Goal: Find contact information: Find contact information

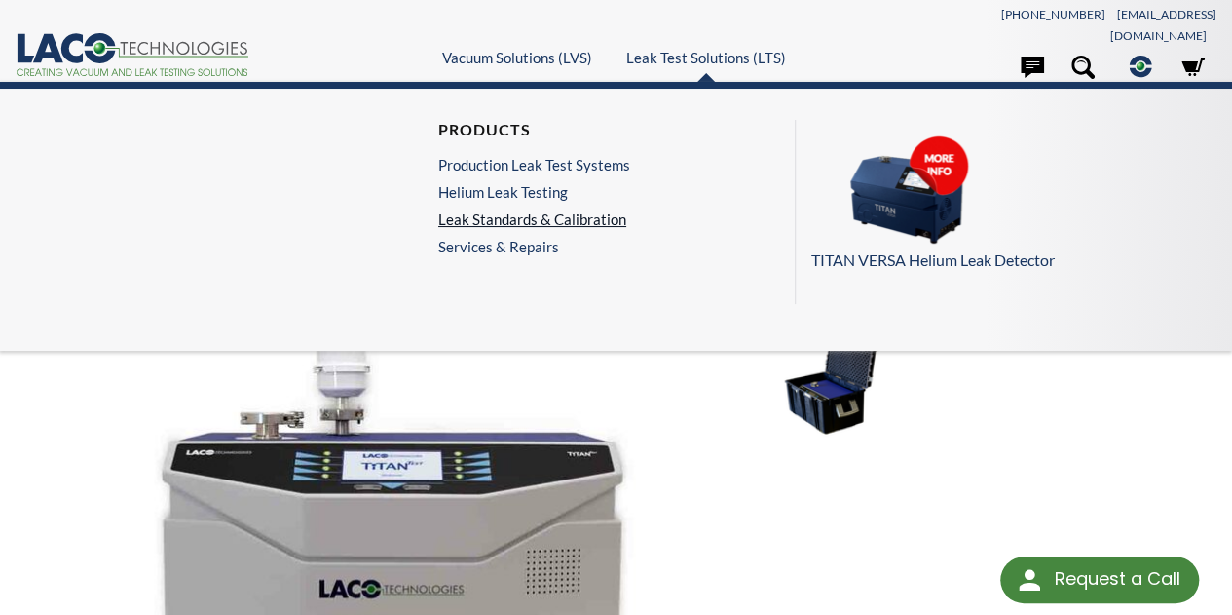
click at [580, 210] on link "Leak Standards & Calibration" at bounding box center [534, 219] width 192 height 18
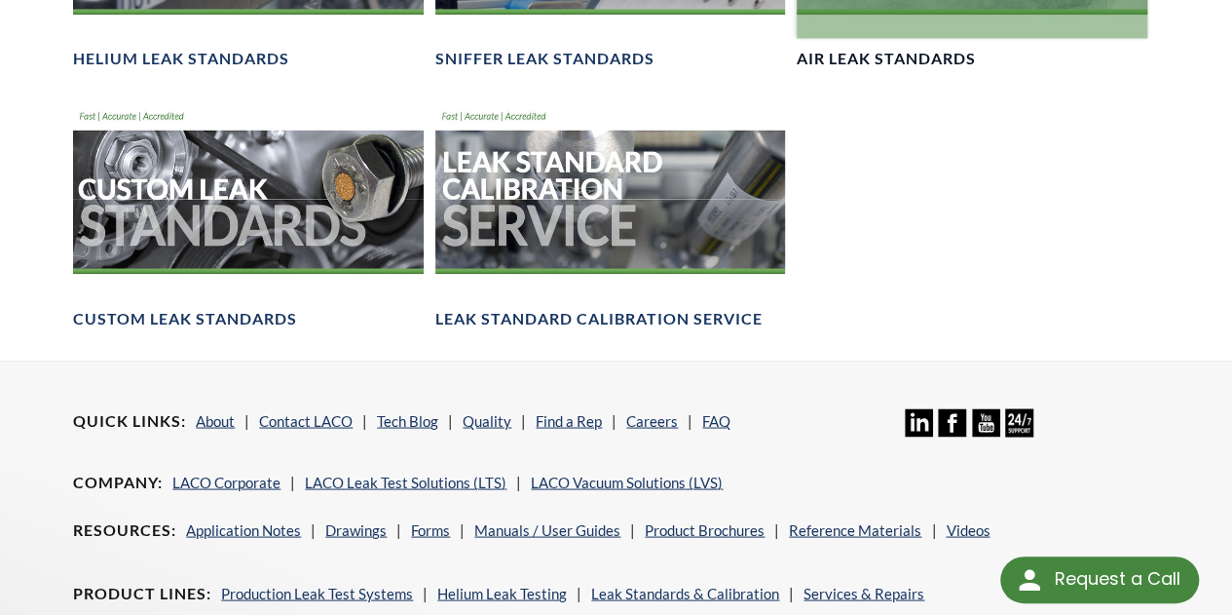
scroll to position [1775, 0]
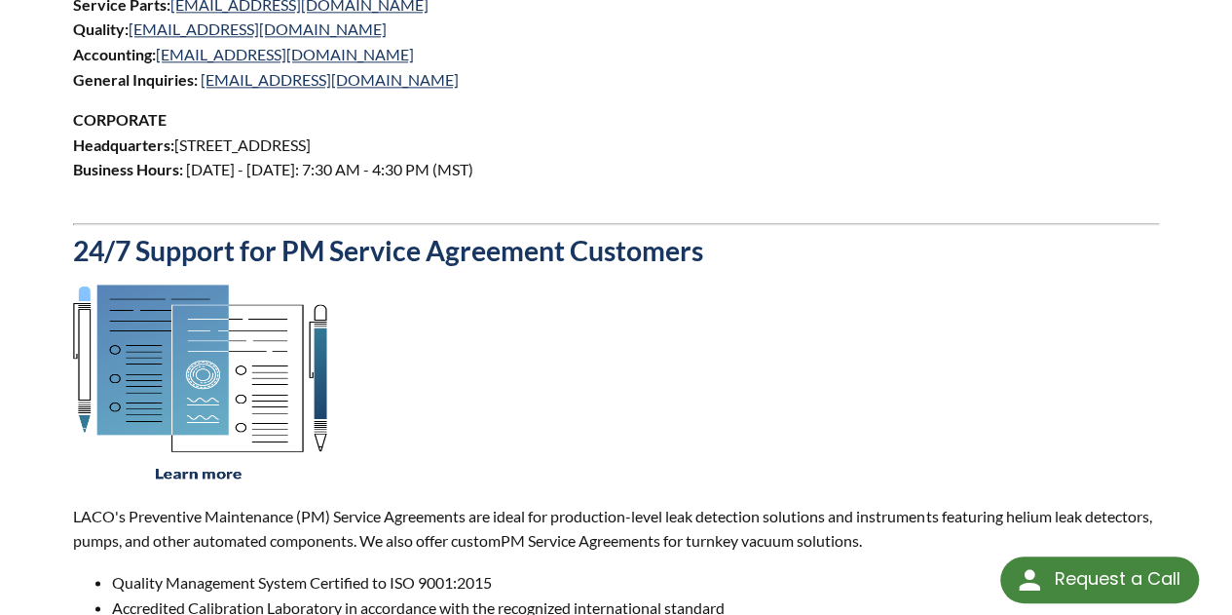
scroll to position [1558, 0]
